Goal: Task Accomplishment & Management: Use online tool/utility

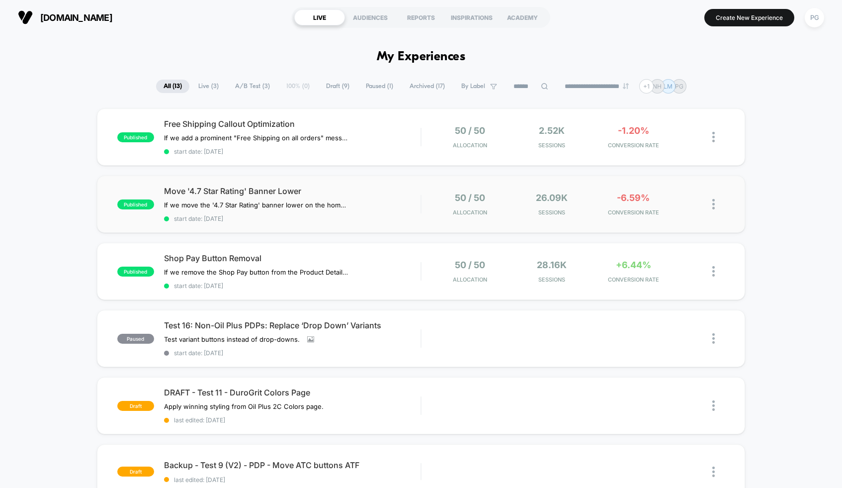
click at [353, 182] on div "published Move '4.7 Star Rating' Banner Lower If we move the '4.7 Star Rating' …" at bounding box center [421, 203] width 648 height 57
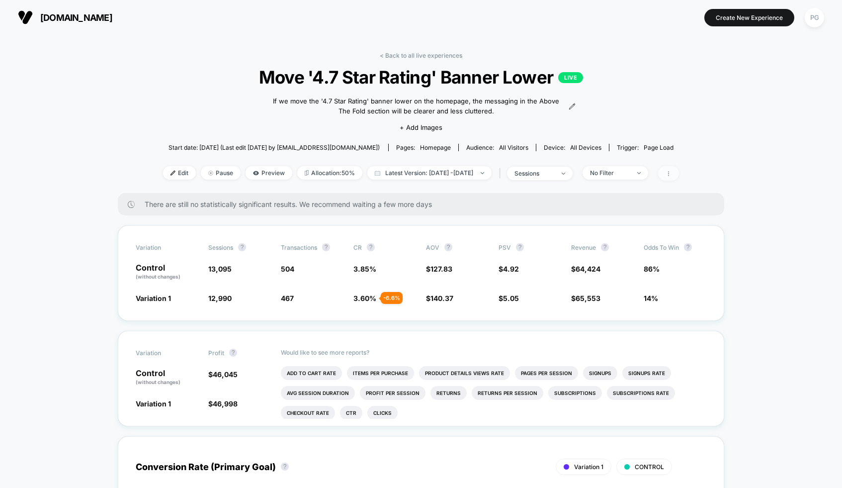
click at [679, 171] on span at bounding box center [668, 173] width 21 height 14
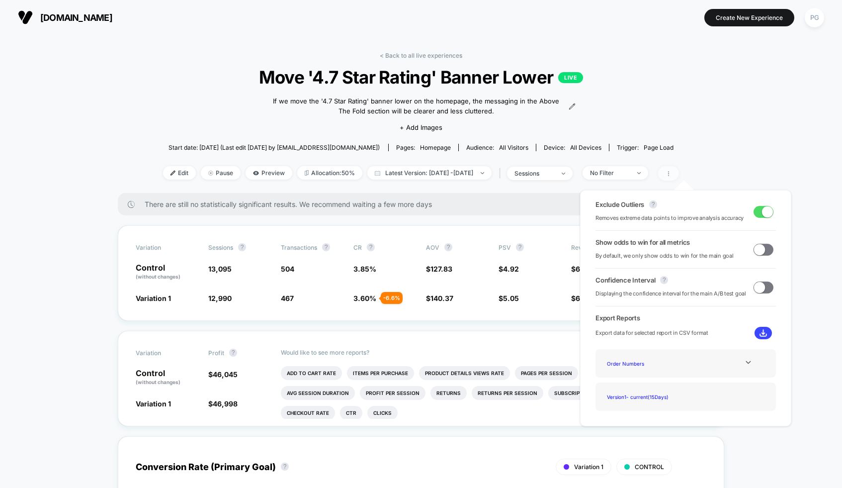
click at [679, 171] on span at bounding box center [668, 173] width 21 height 14
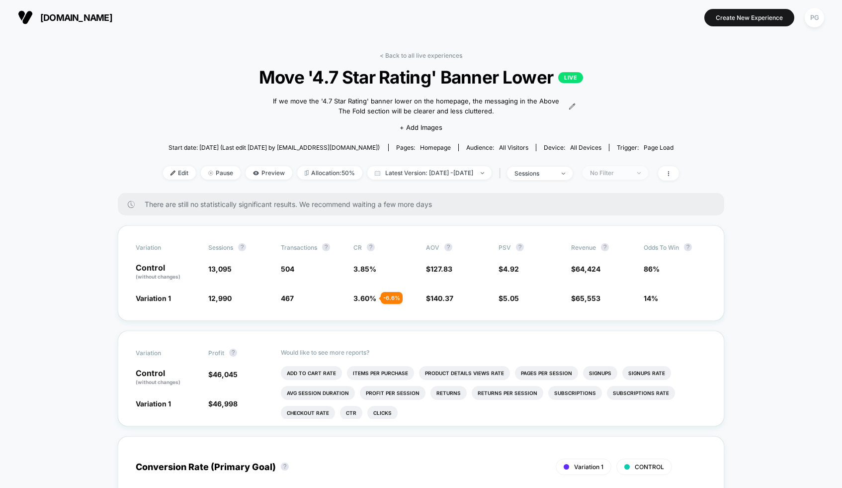
click at [623, 173] on div "No Filter" at bounding box center [610, 172] width 40 height 7
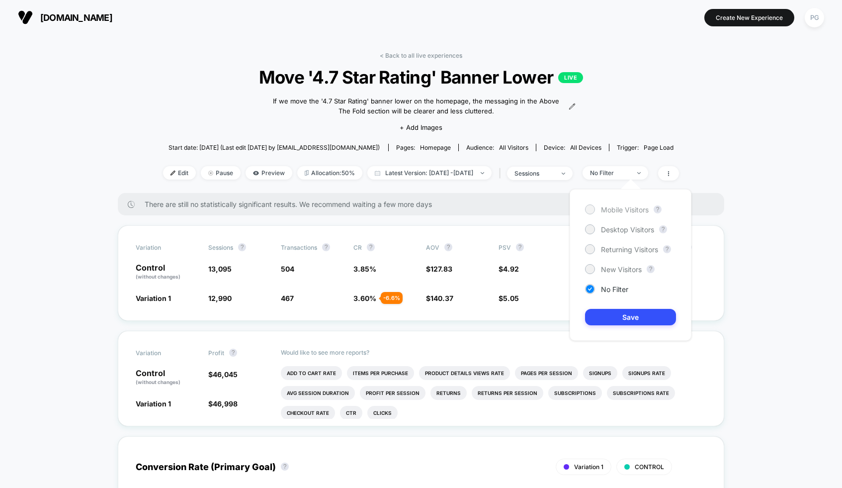
click at [593, 209] on div at bounding box center [589, 208] width 7 height 7
click at [628, 316] on button "Save" at bounding box center [630, 317] width 91 height 16
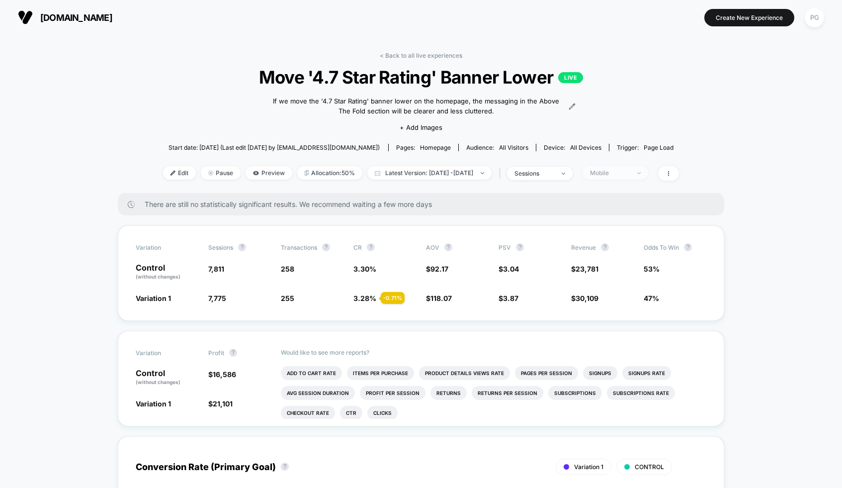
click at [630, 174] on div "Mobile" at bounding box center [610, 172] width 40 height 7
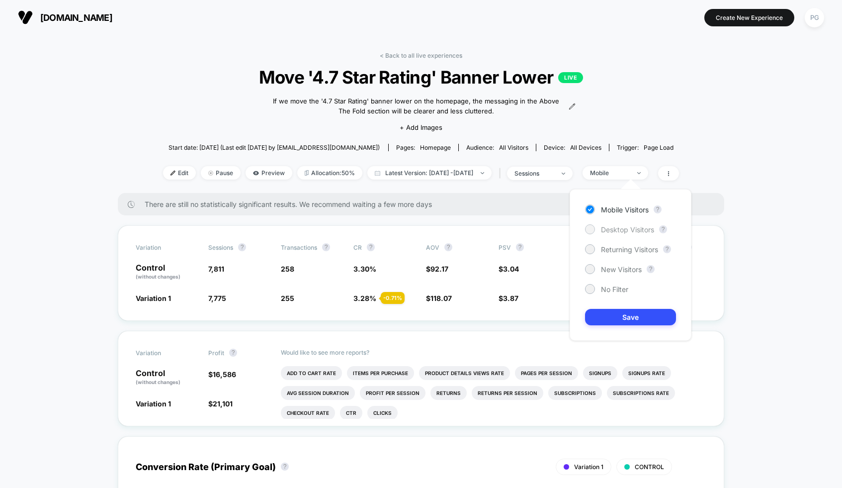
click at [634, 232] on span "Desktop Visitors" at bounding box center [627, 229] width 53 height 8
click at [635, 319] on button "Save" at bounding box center [630, 317] width 91 height 16
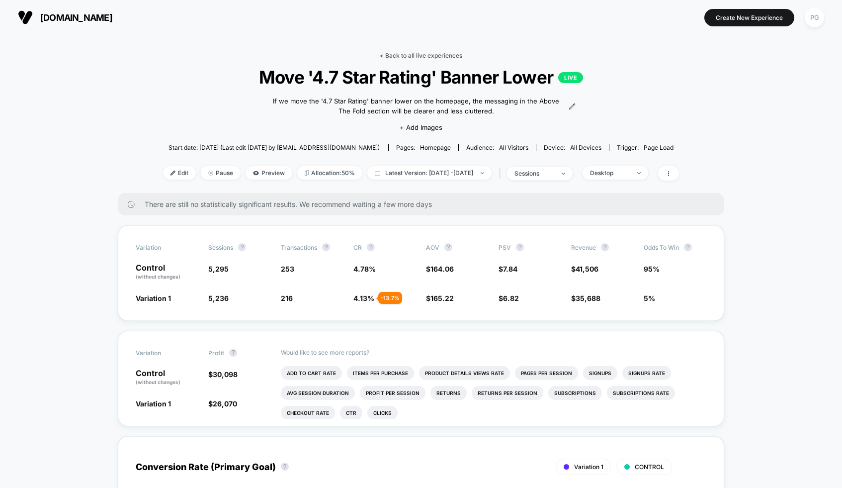
click at [418, 53] on link "< Back to all live experiences" at bounding box center [421, 55] width 83 height 7
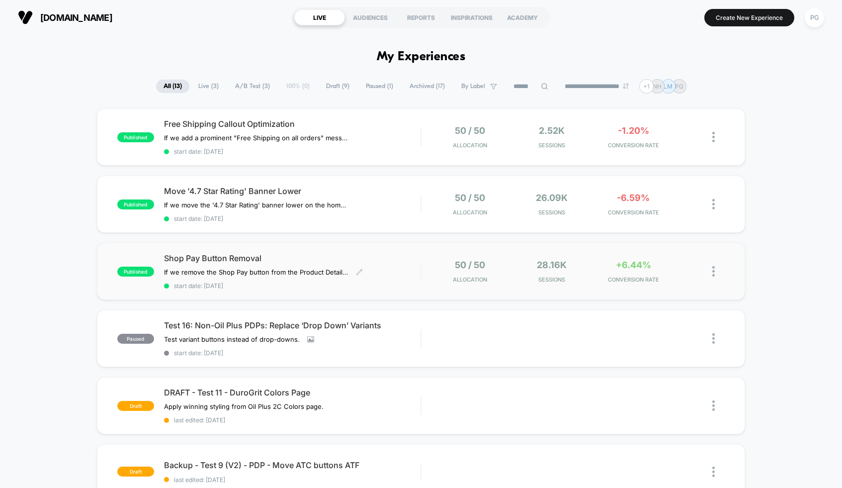
click at [362, 253] on span "Shop Pay Button Removal" at bounding box center [292, 258] width 256 height 10
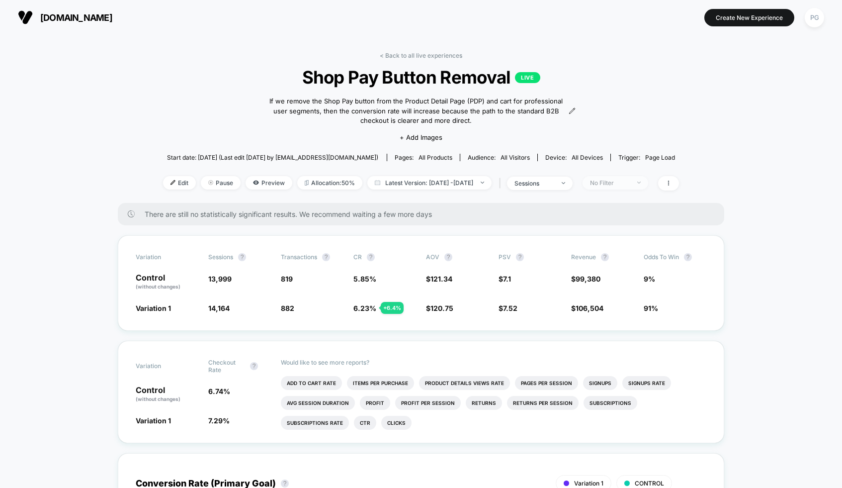
click at [626, 181] on div "No Filter" at bounding box center [610, 182] width 40 height 7
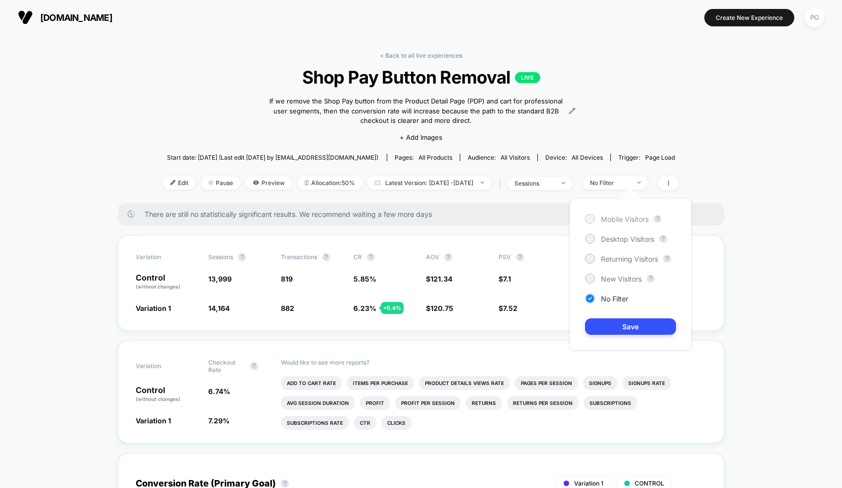
click at [602, 214] on div "Mobile Visitors" at bounding box center [617, 219] width 64 height 10
click at [630, 325] on button "Save" at bounding box center [630, 326] width 91 height 16
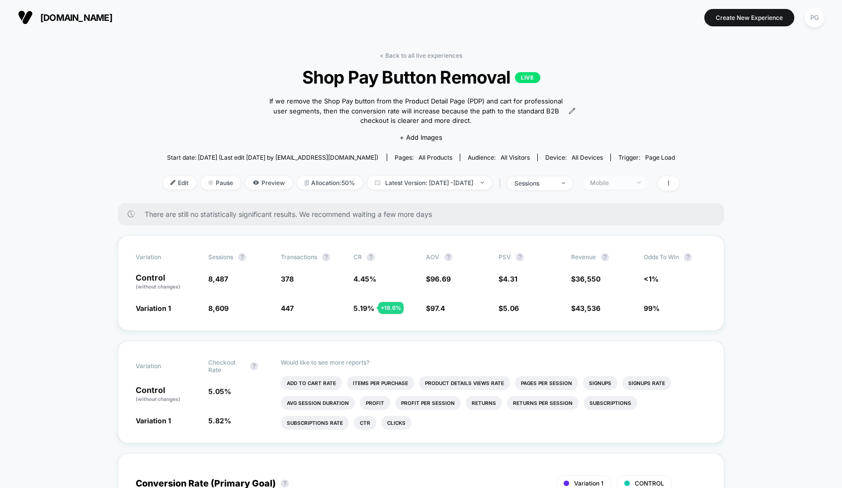
click at [630, 183] on div "Mobile" at bounding box center [610, 182] width 40 height 7
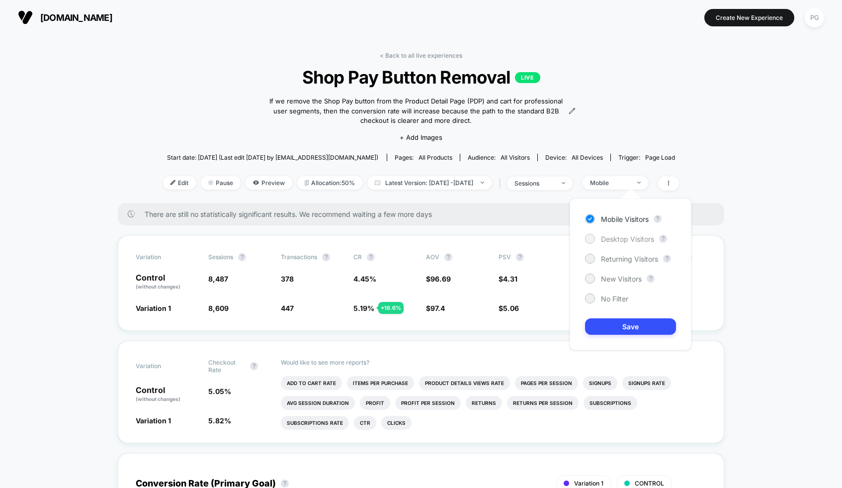
click at [636, 237] on span "Desktop Visitors" at bounding box center [627, 239] width 53 height 8
click at [631, 325] on button "Save" at bounding box center [630, 326] width 91 height 16
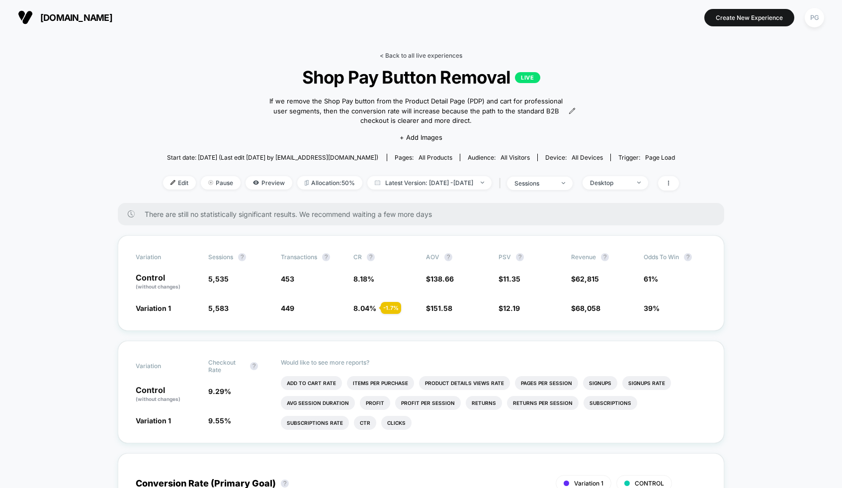
click at [427, 55] on link "< Back to all live experiences" at bounding box center [421, 55] width 83 height 7
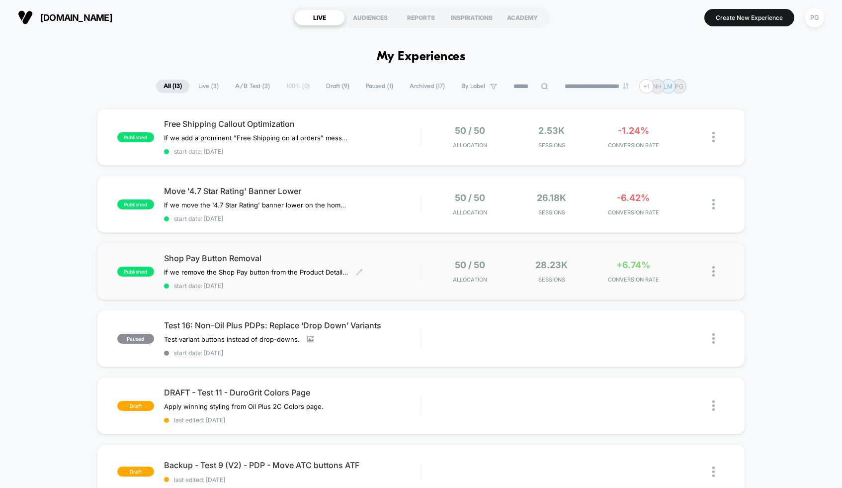
click at [332, 253] on span "Shop Pay Button Removal" at bounding box center [292, 258] width 256 height 10
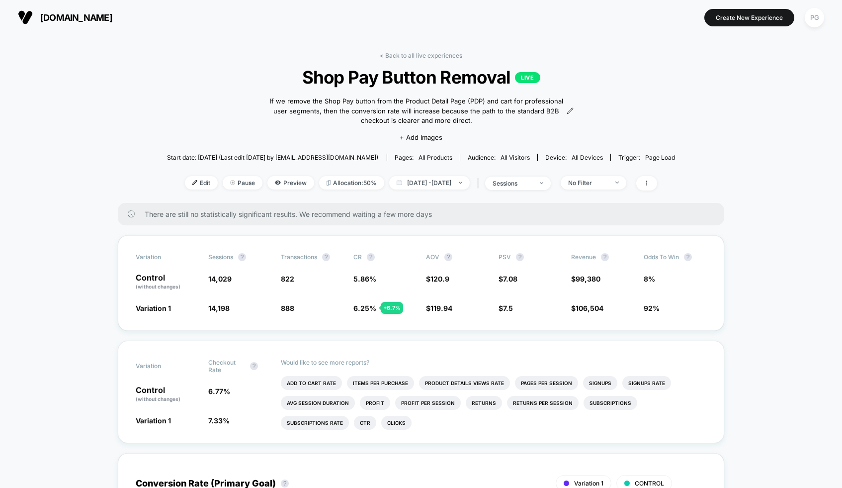
click at [615, 192] on div "< Back to all live experiences Shop Pay Button Removal LIVE If we remove the Sh…" at bounding box center [421, 127] width 508 height 151
click at [621, 187] on span "No Filter" at bounding box center [594, 182] width 66 height 13
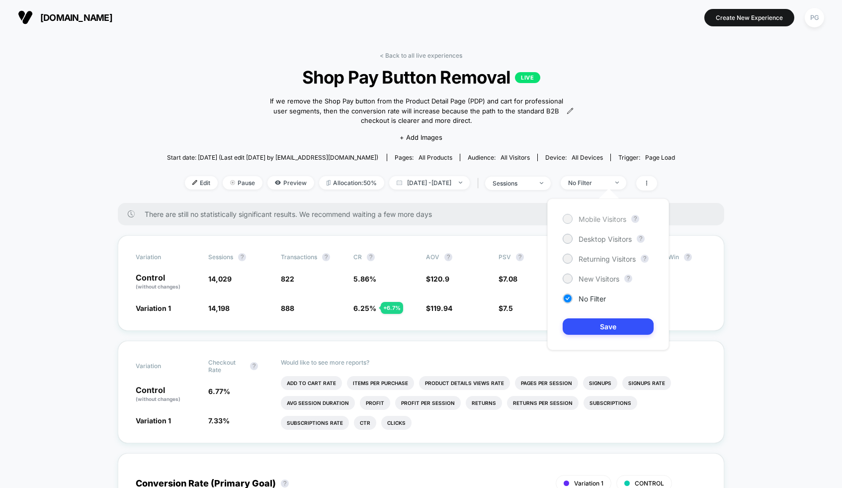
click at [613, 218] on span "Mobile Visitors" at bounding box center [603, 219] width 48 height 8
click at [602, 324] on button "Save" at bounding box center [608, 326] width 91 height 16
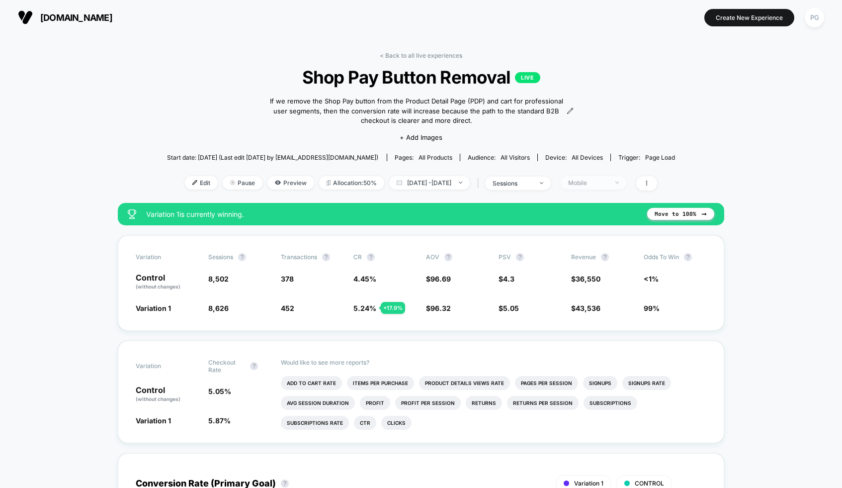
click at [594, 179] on div "Mobile" at bounding box center [588, 182] width 40 height 7
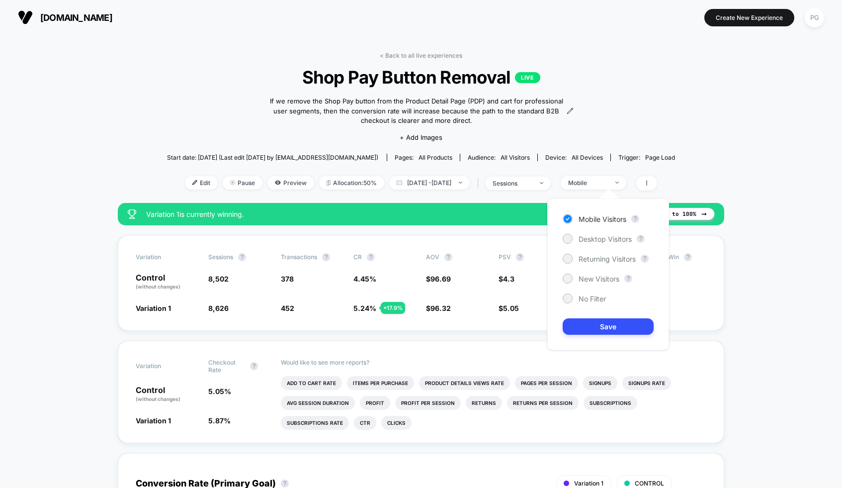
click at [610, 245] on div "Mobile Visitors ? Desktop Visitors ? Returning Visitors ? New Visitors ? No Fil…" at bounding box center [608, 274] width 122 height 152
click at [610, 243] on span "Desktop Visitors" at bounding box center [605, 239] width 53 height 8
click at [629, 333] on button "Save" at bounding box center [608, 326] width 91 height 16
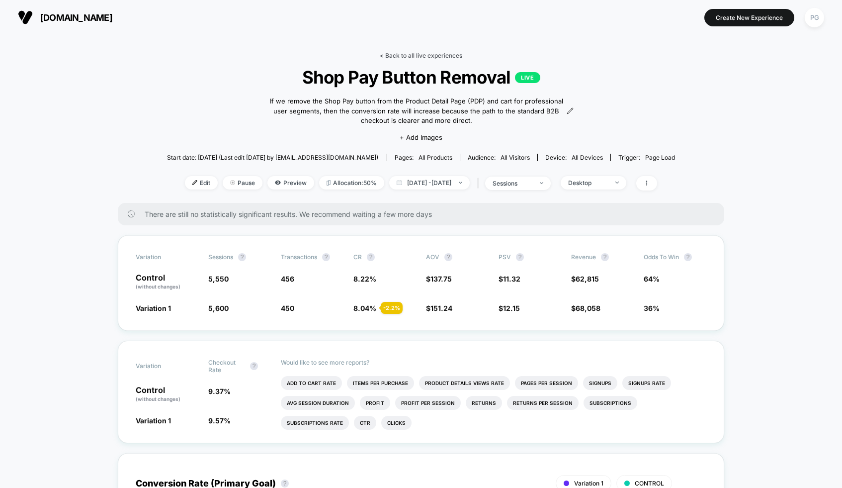
click at [395, 53] on link "< Back to all live experiences" at bounding box center [421, 55] width 83 height 7
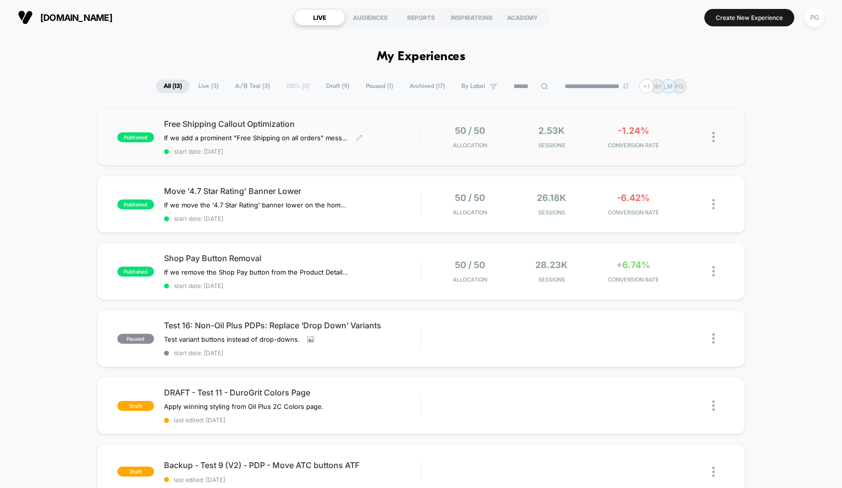
click at [344, 123] on span "Free Shipping Callout Optimization" at bounding box center [292, 124] width 256 height 10
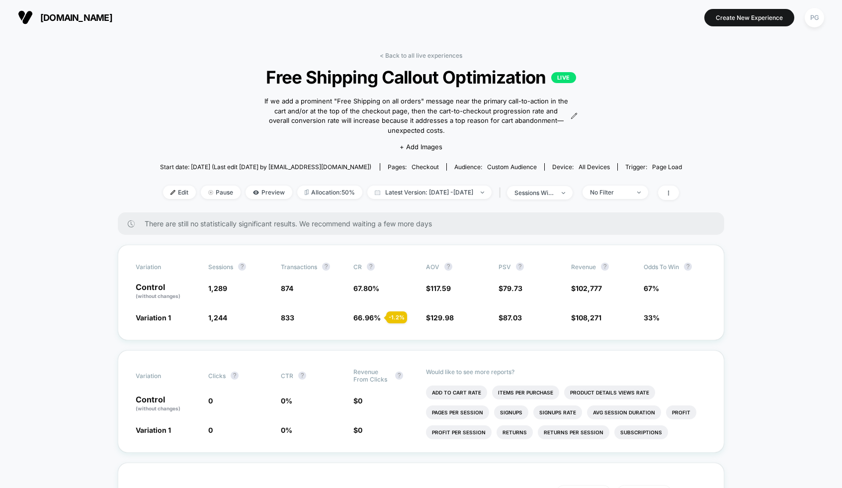
click at [393, 56] on link "< Back to all live experiences" at bounding box center [421, 55] width 83 height 7
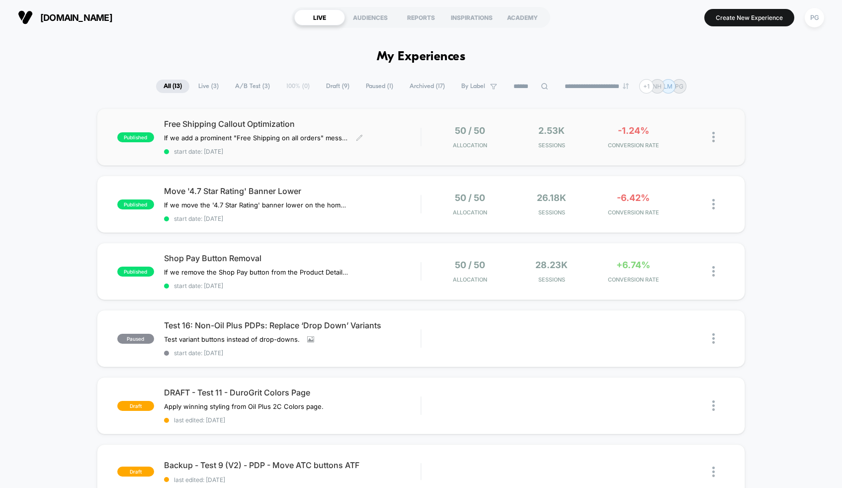
click at [311, 120] on span "Free Shipping Callout Optimization" at bounding box center [292, 124] width 256 height 10
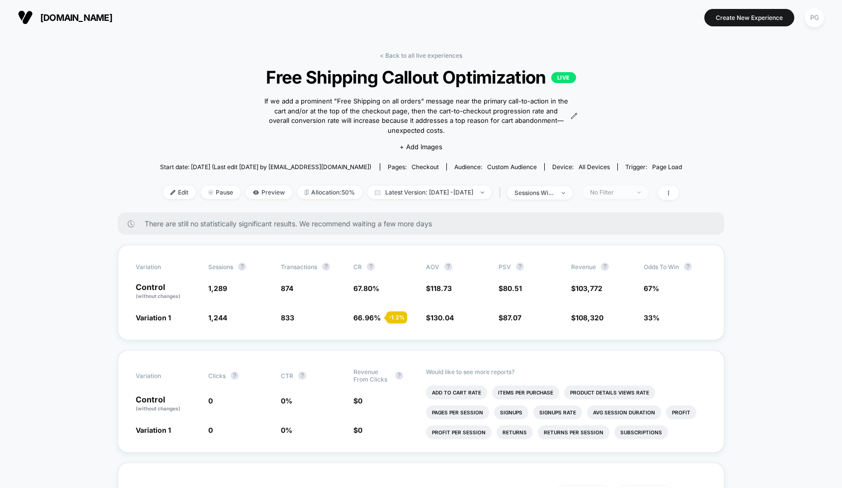
click at [648, 190] on span "No Filter" at bounding box center [616, 191] width 66 height 13
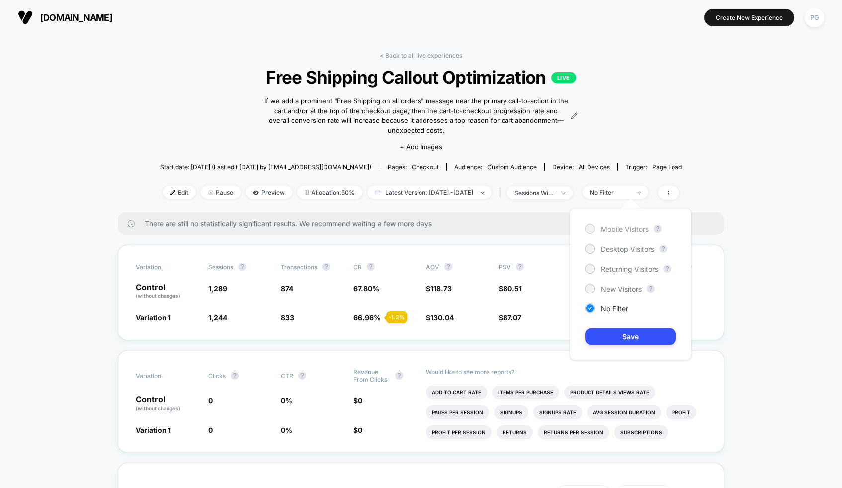
click at [632, 227] on span "Mobile Visitors" at bounding box center [625, 229] width 48 height 8
click at [633, 337] on button "Save" at bounding box center [630, 336] width 91 height 16
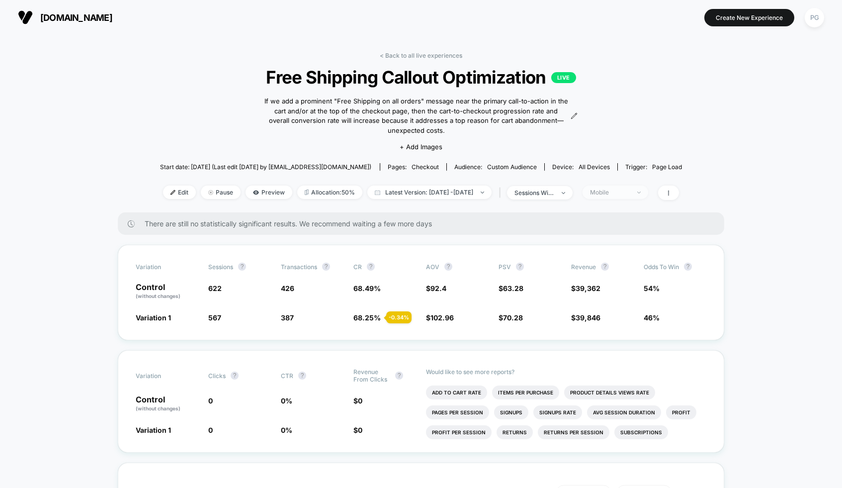
click at [648, 191] on span "Mobile" at bounding box center [616, 191] width 66 height 13
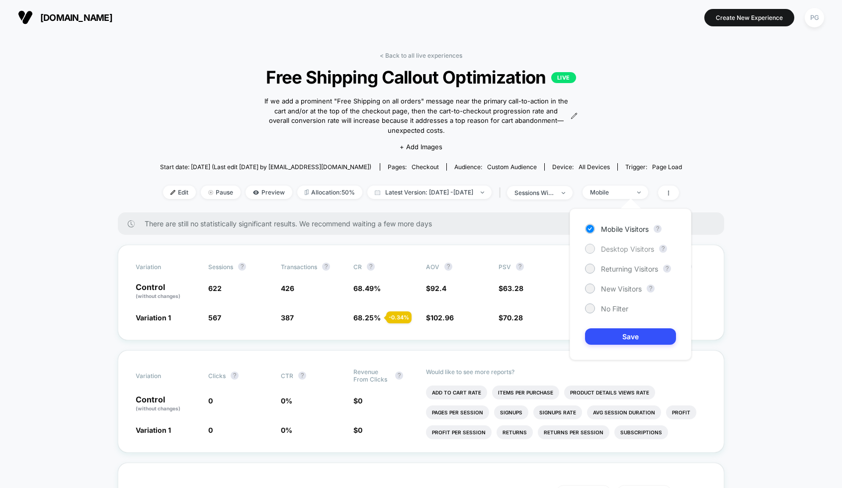
click at [633, 250] on span "Desktop Visitors" at bounding box center [627, 249] width 53 height 8
click at [636, 337] on button "Save" at bounding box center [630, 336] width 91 height 16
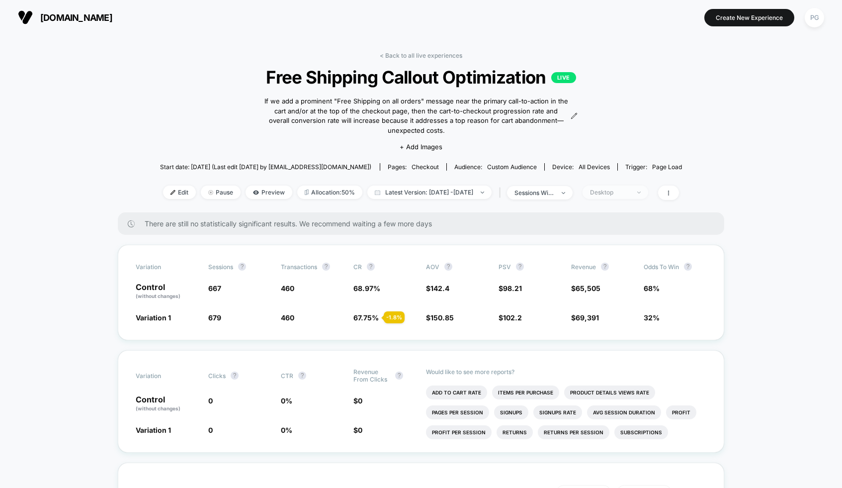
click at [619, 191] on div "Desktop" at bounding box center [610, 191] width 40 height 7
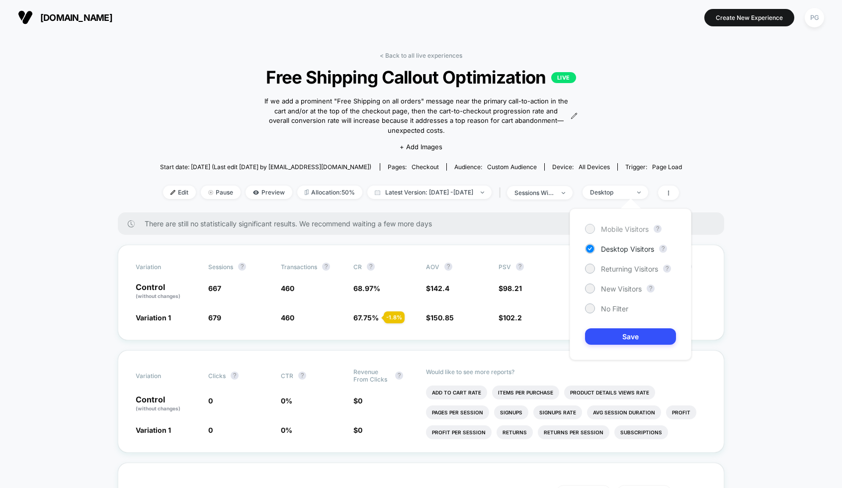
click at [625, 227] on span "Mobile Visitors" at bounding box center [625, 229] width 48 height 8
click at [630, 329] on button "Save" at bounding box center [630, 336] width 91 height 16
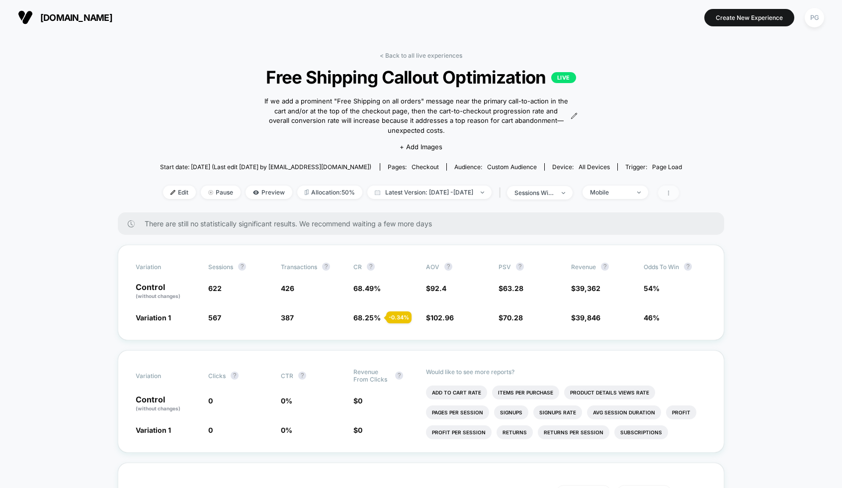
click at [679, 186] on span at bounding box center [668, 192] width 21 height 14
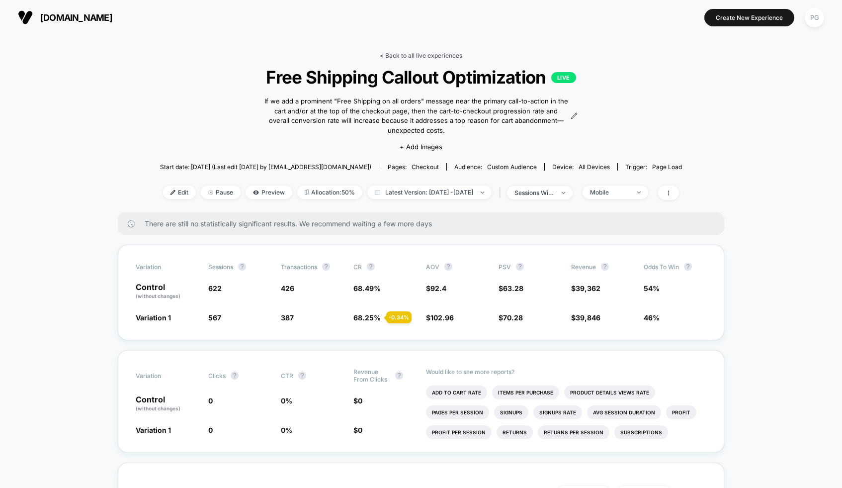
click at [389, 56] on link "< Back to all live experiences" at bounding box center [421, 55] width 83 height 7
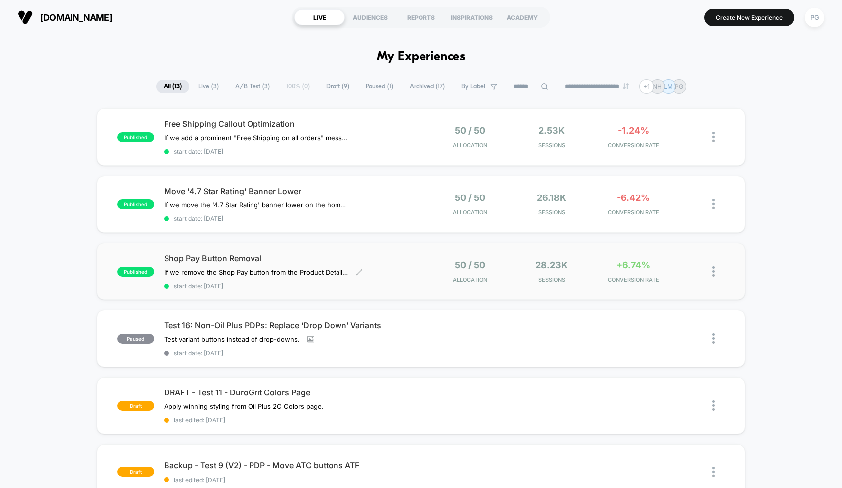
click at [379, 253] on span "Shop Pay Button Removal" at bounding box center [292, 258] width 256 height 10
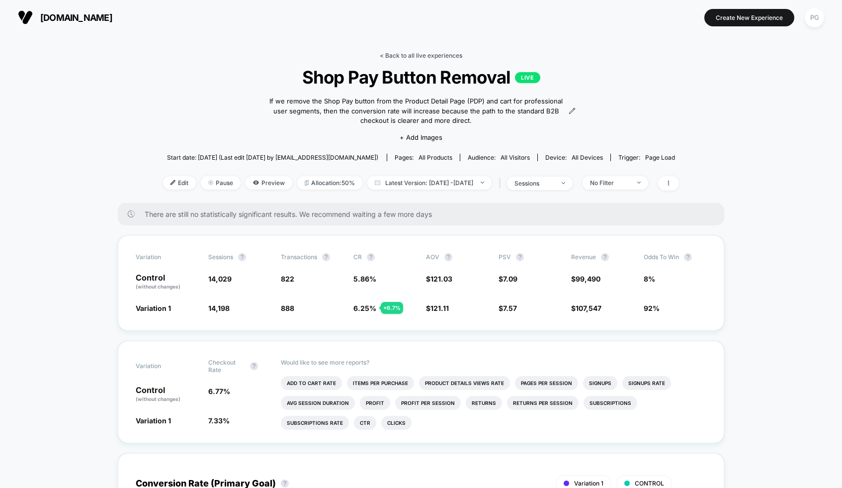
click at [409, 52] on link "< Back to all live experiences" at bounding box center [421, 55] width 83 height 7
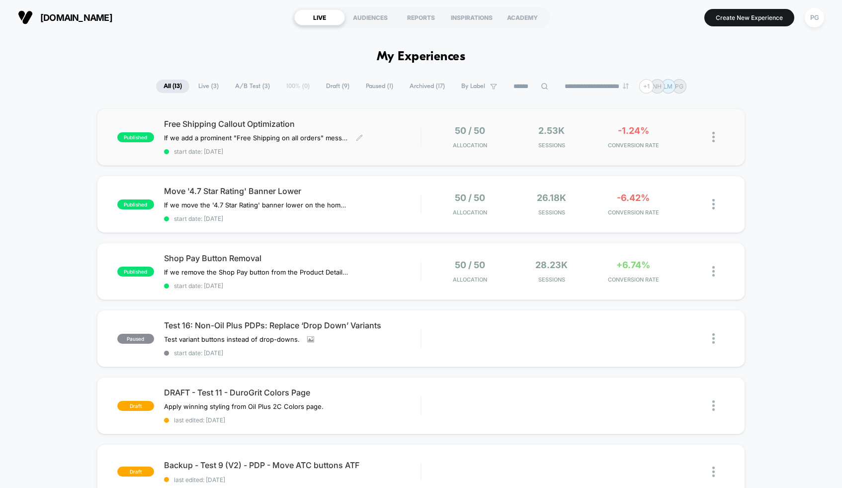
click at [395, 120] on span "Free Shipping Callout Optimization" at bounding box center [292, 124] width 256 height 10
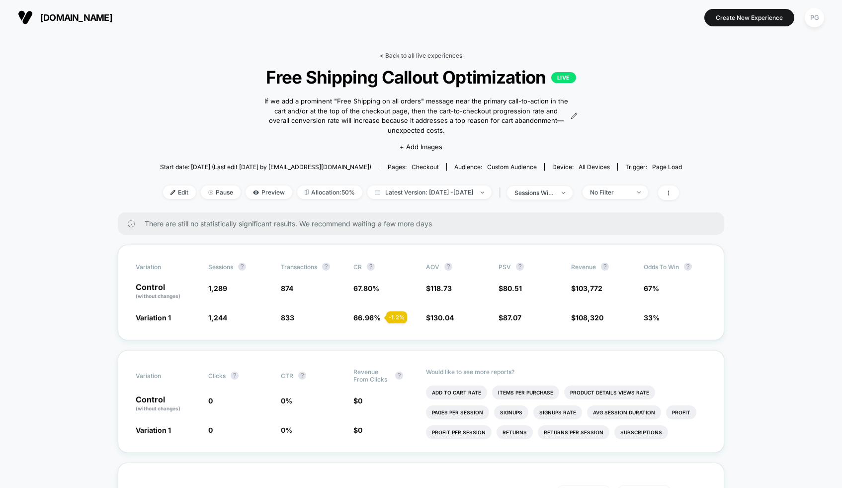
click at [432, 54] on link "< Back to all live experiences" at bounding box center [421, 55] width 83 height 7
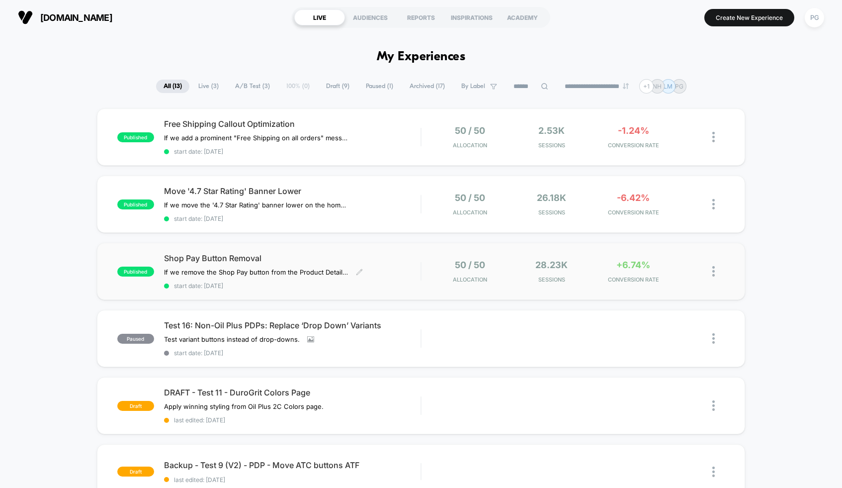
click at [362, 254] on span "Shop Pay Button Removal" at bounding box center [292, 258] width 256 height 10
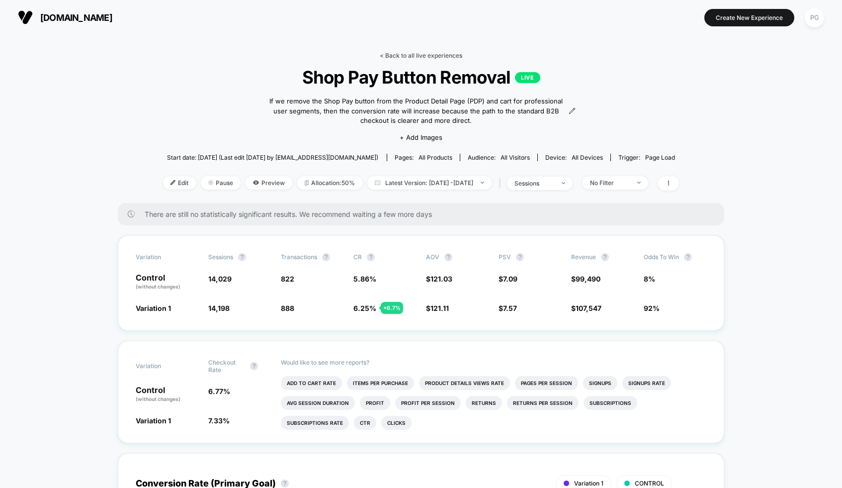
click at [426, 56] on link "< Back to all live experiences" at bounding box center [421, 55] width 83 height 7
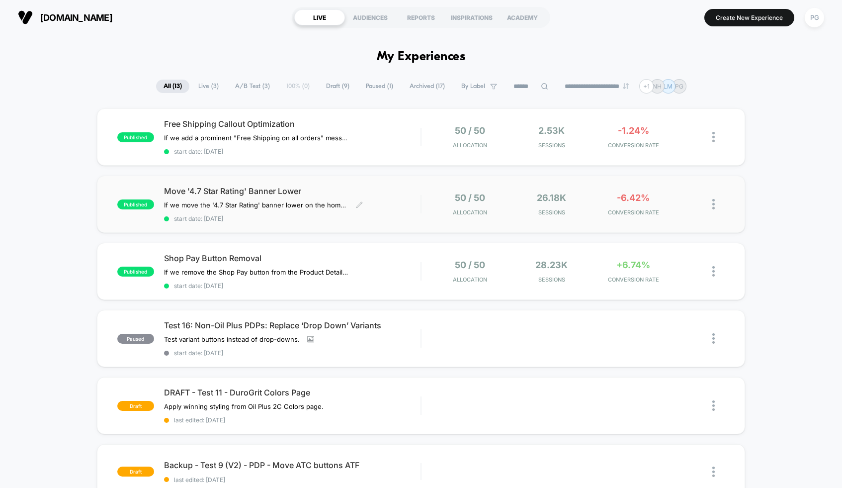
click at [383, 186] on span "Move '4.7 Star Rating' Banner Lower" at bounding box center [292, 191] width 256 height 10
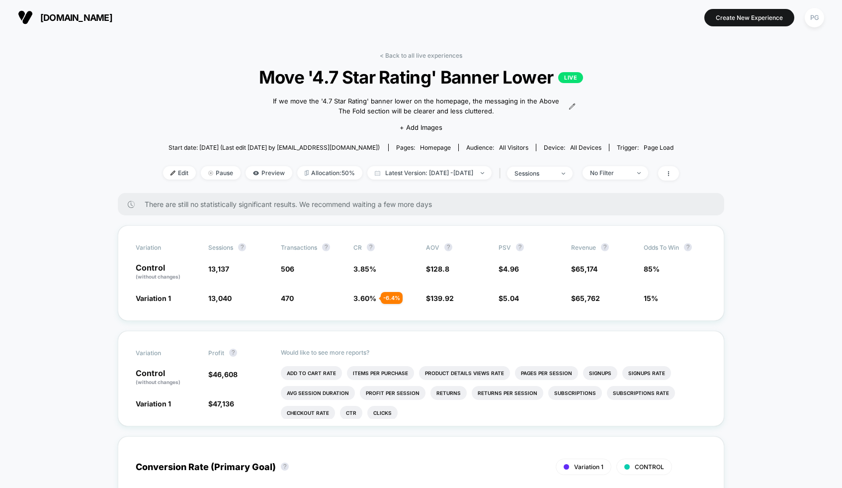
click at [679, 165] on div "< Back to all live experiences Move '4.7 Star Rating' Banner Lower LIVE If we m…" at bounding box center [421, 122] width 516 height 141
click at [671, 172] on icon at bounding box center [669, 173] width 6 height 6
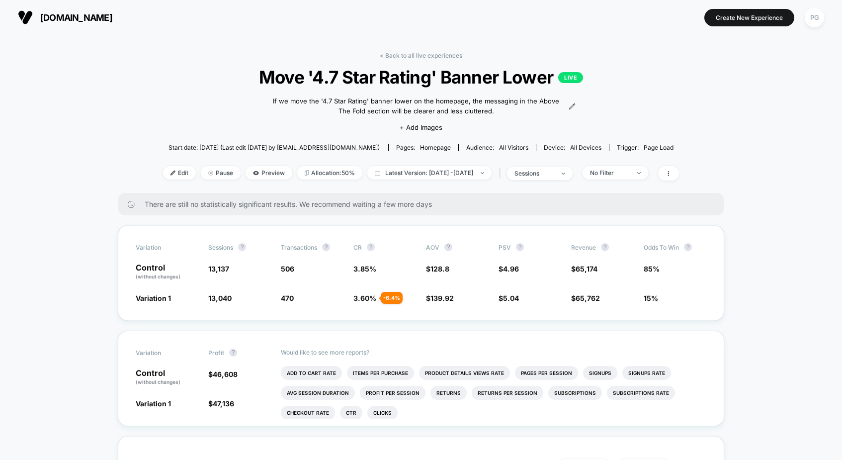
click at [408, 55] on link "< Back to all live experiences" at bounding box center [421, 55] width 83 height 7
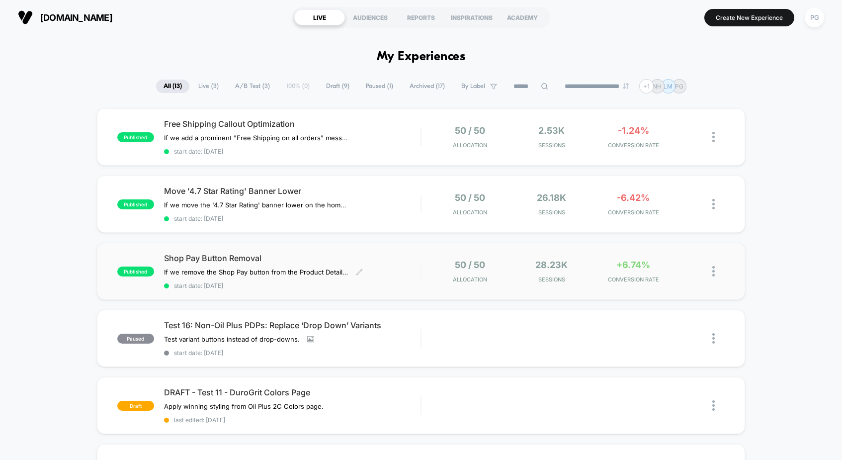
click at [297, 254] on span "Shop Pay Button Removal" at bounding box center [292, 258] width 256 height 10
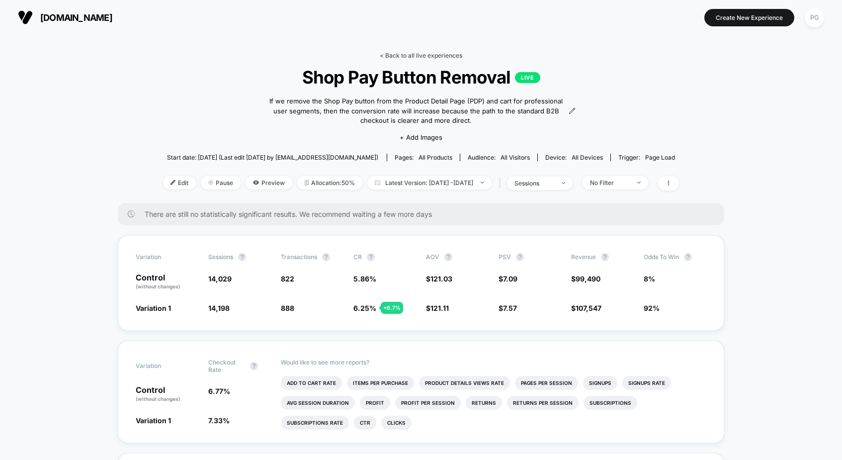
click at [448, 58] on link "< Back to all live experiences" at bounding box center [421, 55] width 83 height 7
